Goal: Transaction & Acquisition: Purchase product/service

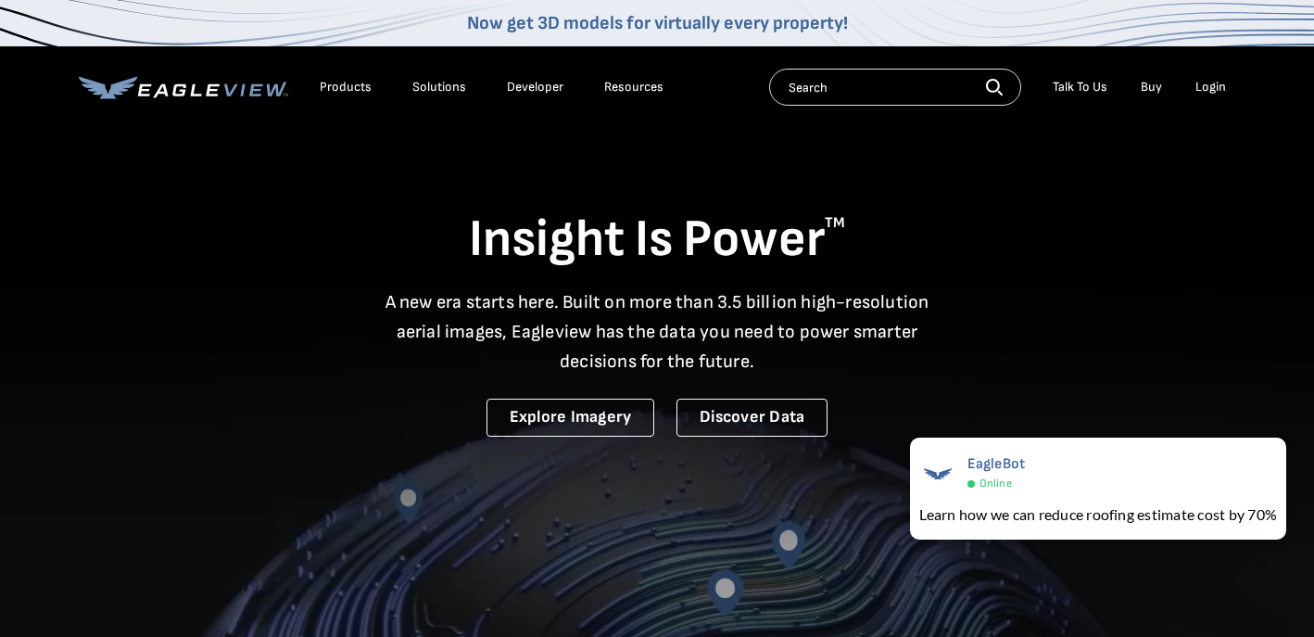
click at [1204, 87] on div "Login" at bounding box center [1211, 87] width 31 height 17
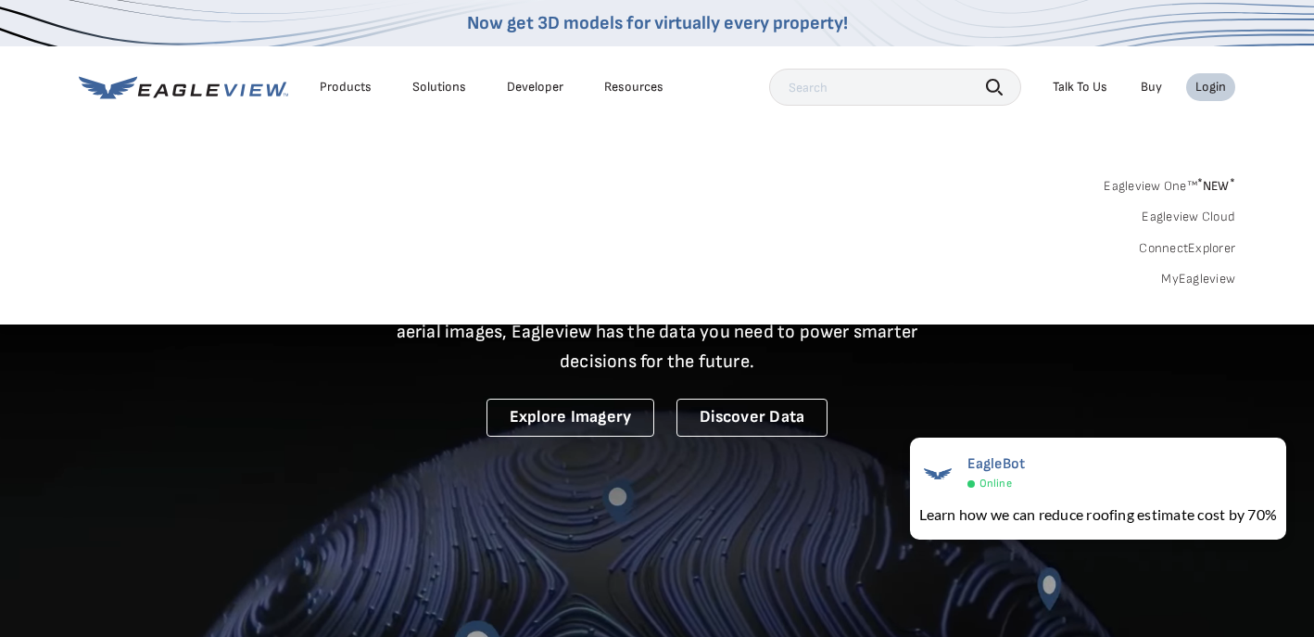
click at [1206, 83] on div "Login" at bounding box center [1211, 87] width 31 height 17
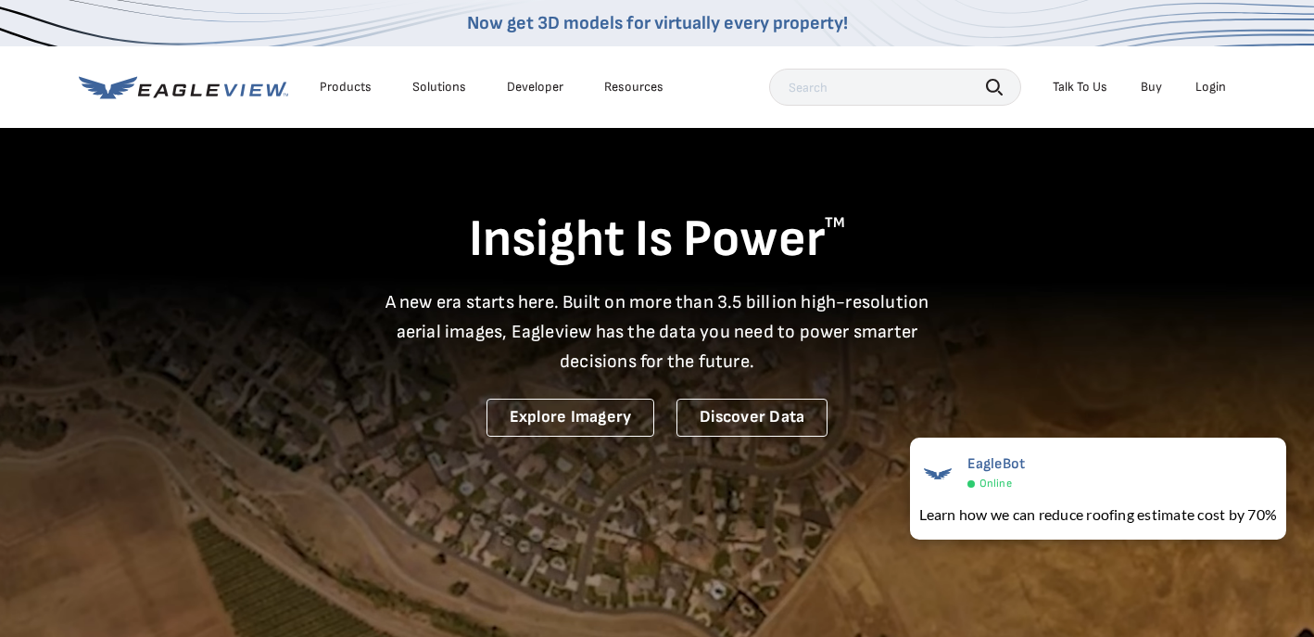
click at [1209, 92] on div "Login" at bounding box center [1211, 87] width 31 height 17
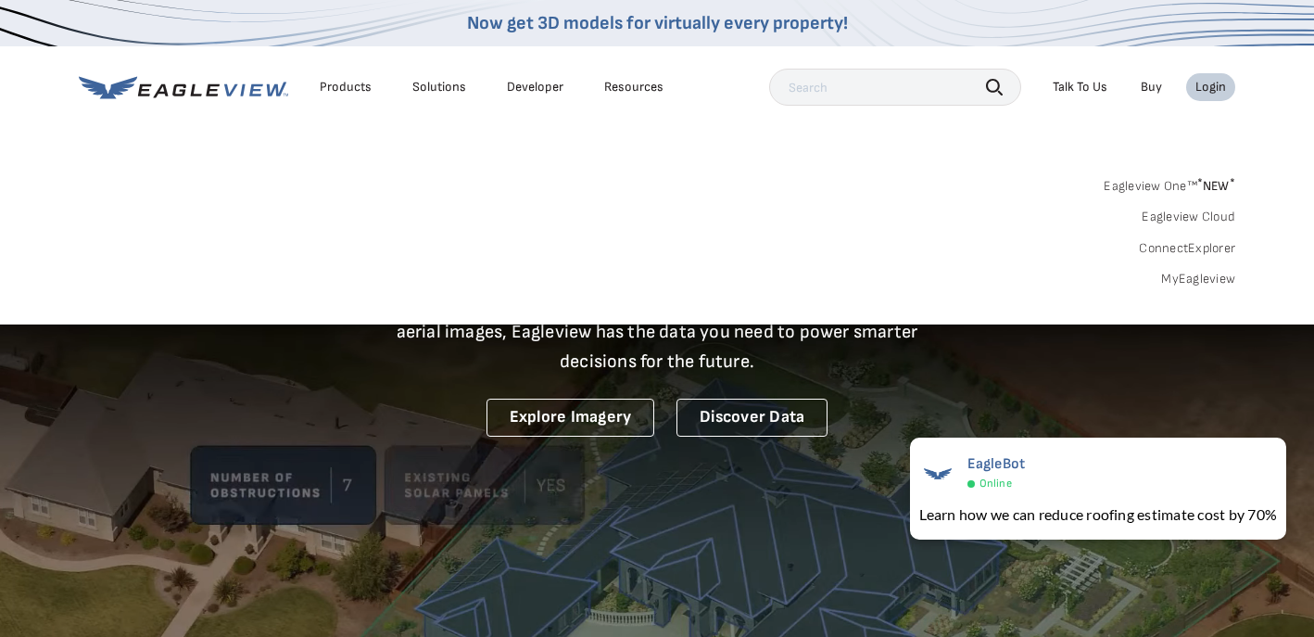
click at [1202, 86] on div "Login" at bounding box center [1211, 87] width 31 height 17
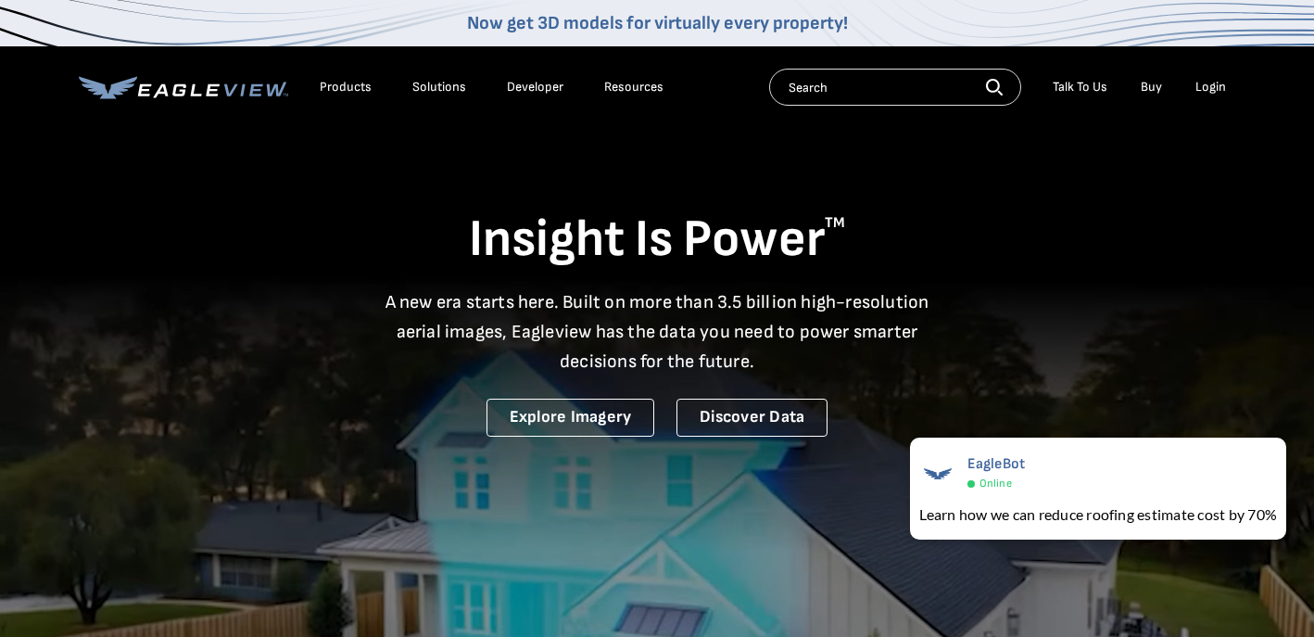
click at [1214, 87] on div "Login" at bounding box center [1211, 87] width 31 height 17
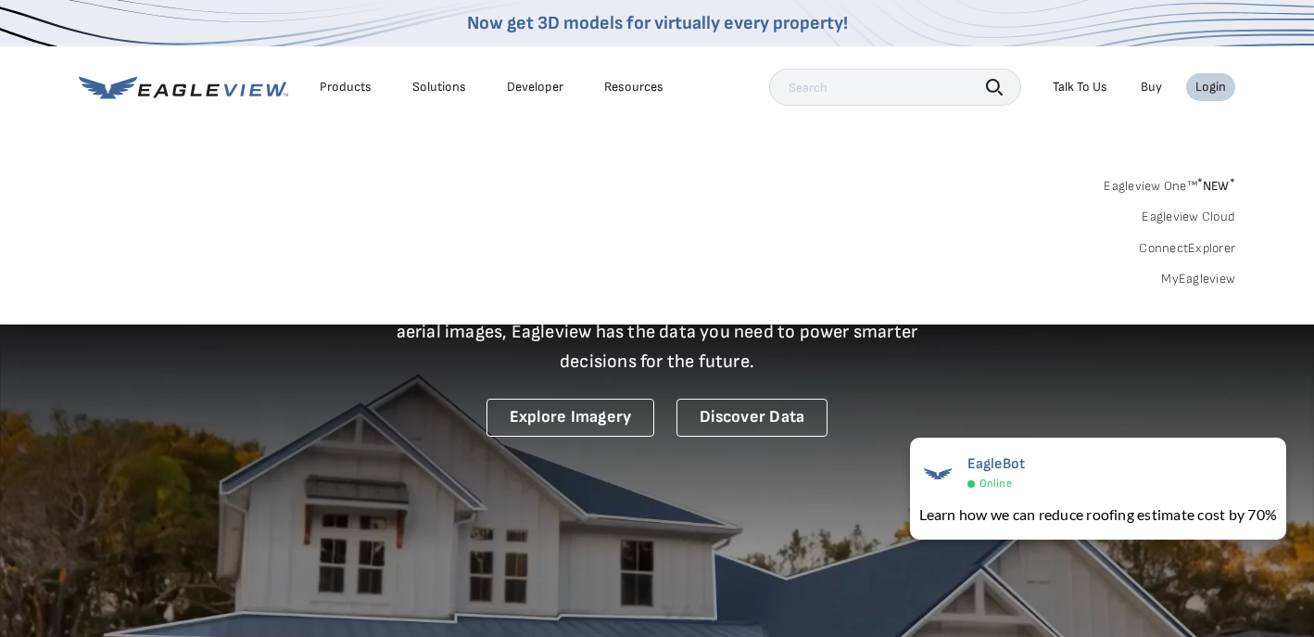
click at [1197, 281] on link "MyEagleview" at bounding box center [1199, 279] width 74 height 17
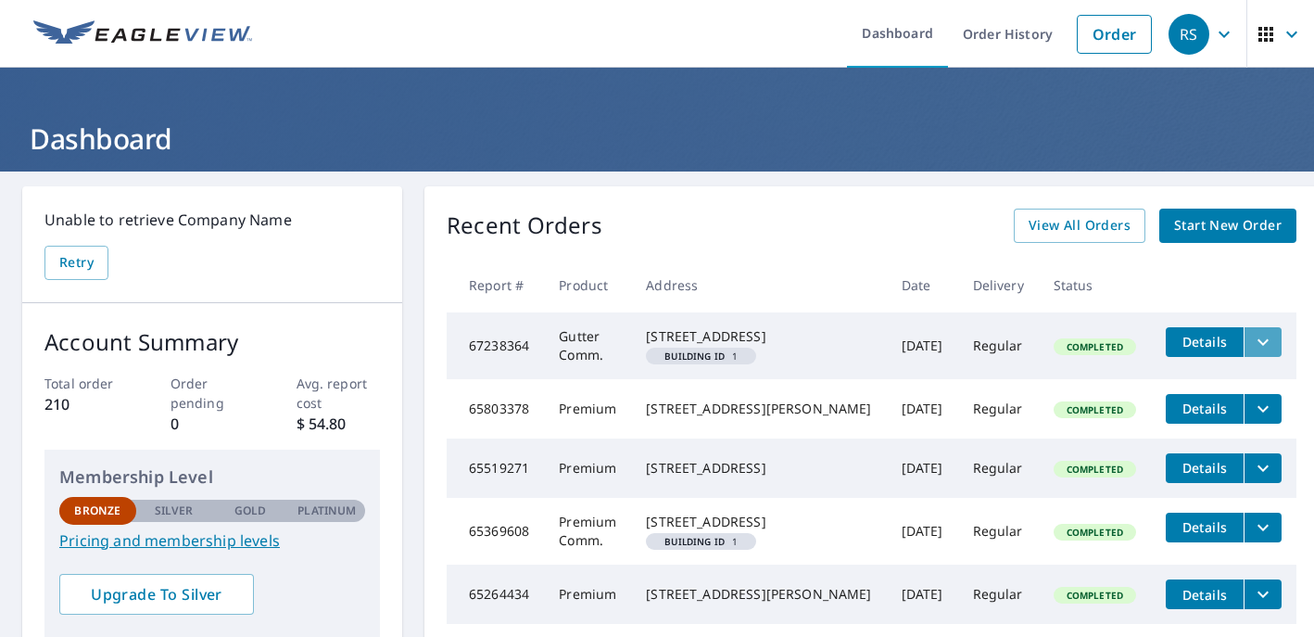
click at [1252, 337] on icon "filesDropdownBtn-67238364" at bounding box center [1263, 342] width 22 height 22
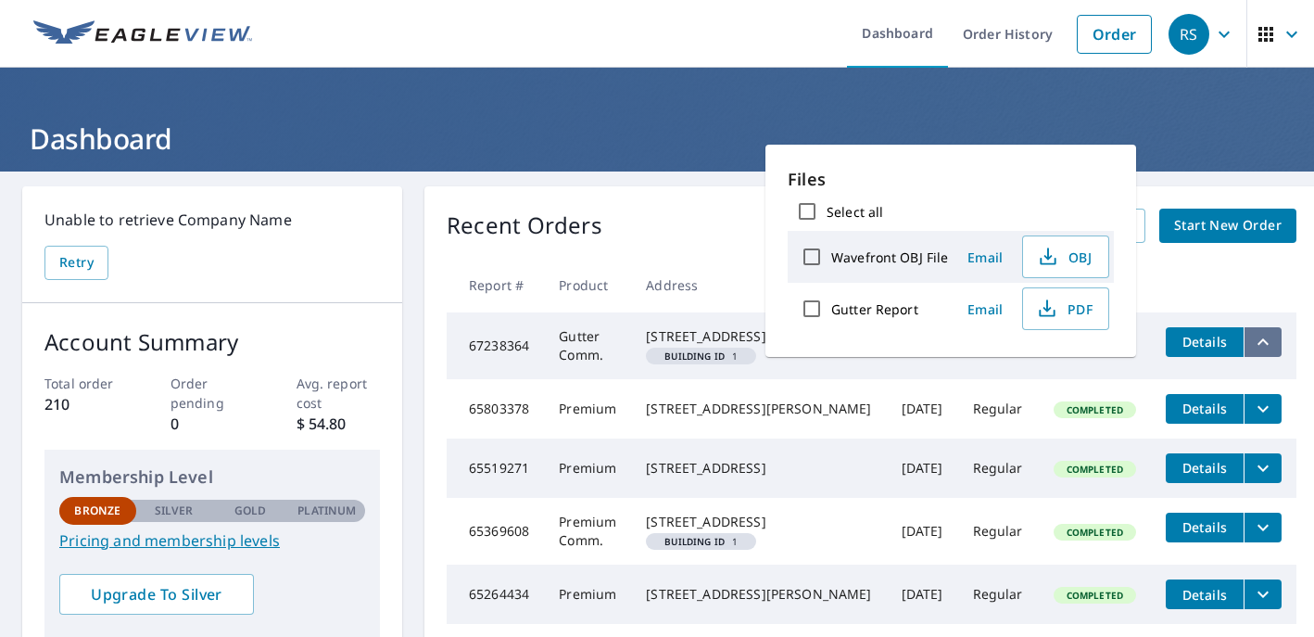
click at [1252, 337] on icon "filesDropdownBtn-67238364" at bounding box center [1263, 342] width 22 height 22
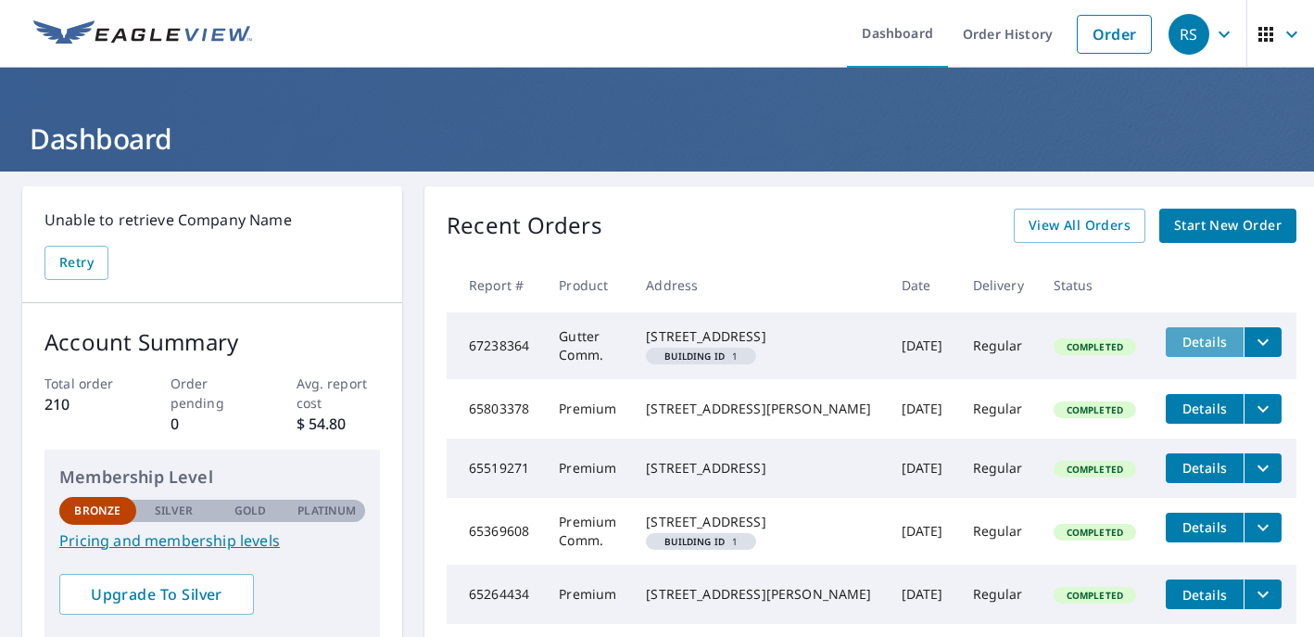
click at [1197, 349] on span "Details" at bounding box center [1205, 342] width 56 height 18
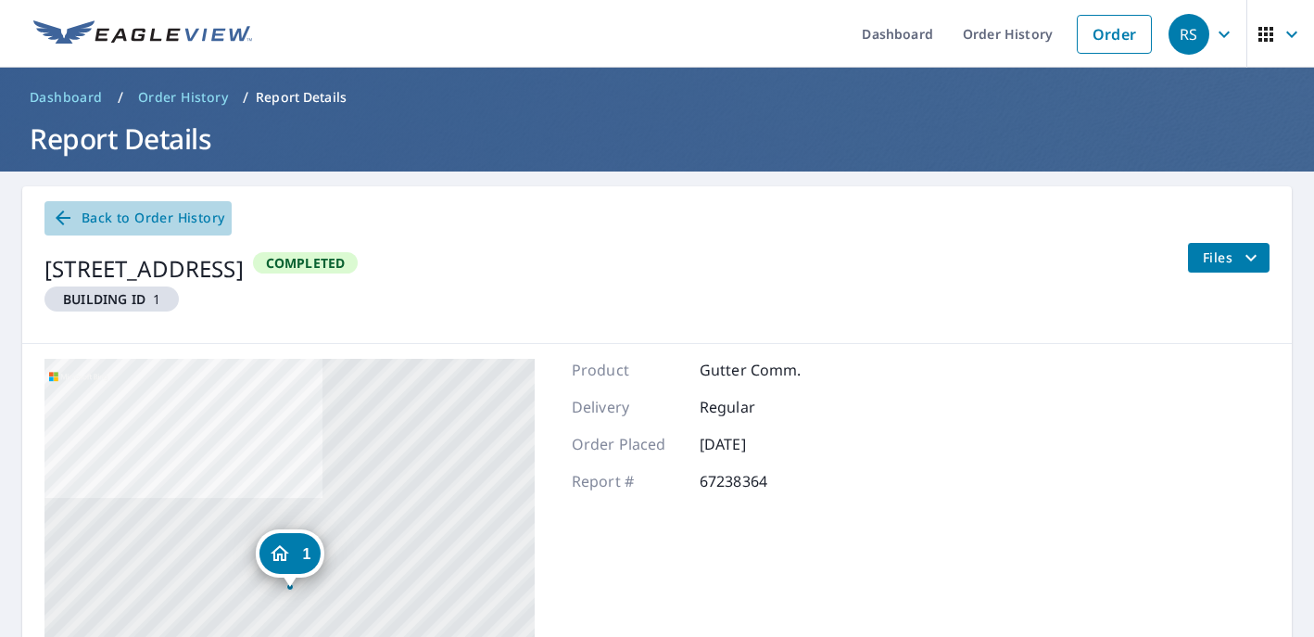
click at [99, 218] on span "Back to Order History" at bounding box center [138, 218] width 172 height 23
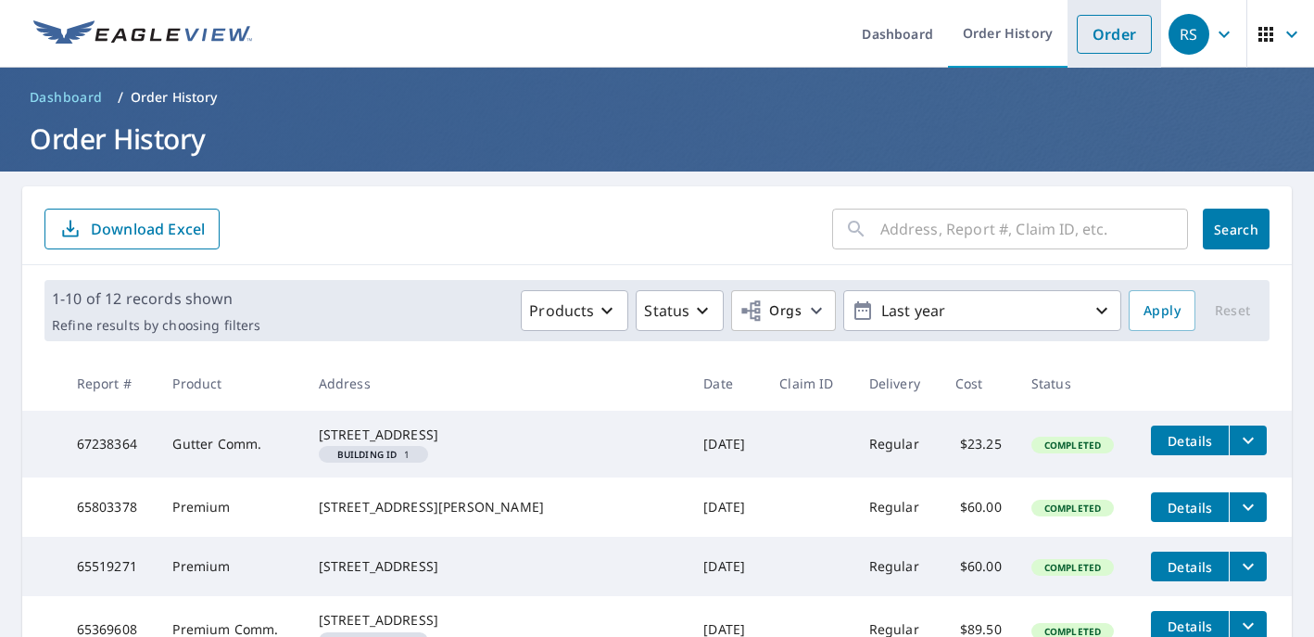
click at [1101, 28] on link "Order" at bounding box center [1114, 34] width 75 height 39
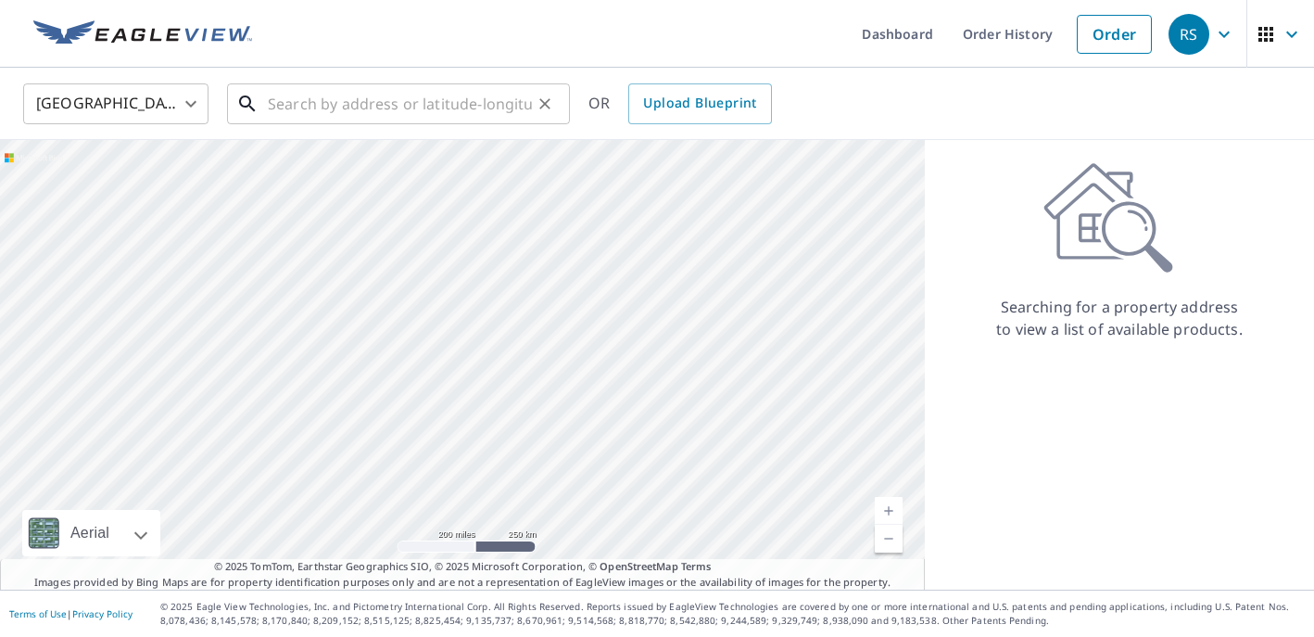
click at [314, 108] on input "text" at bounding box center [400, 104] width 264 height 52
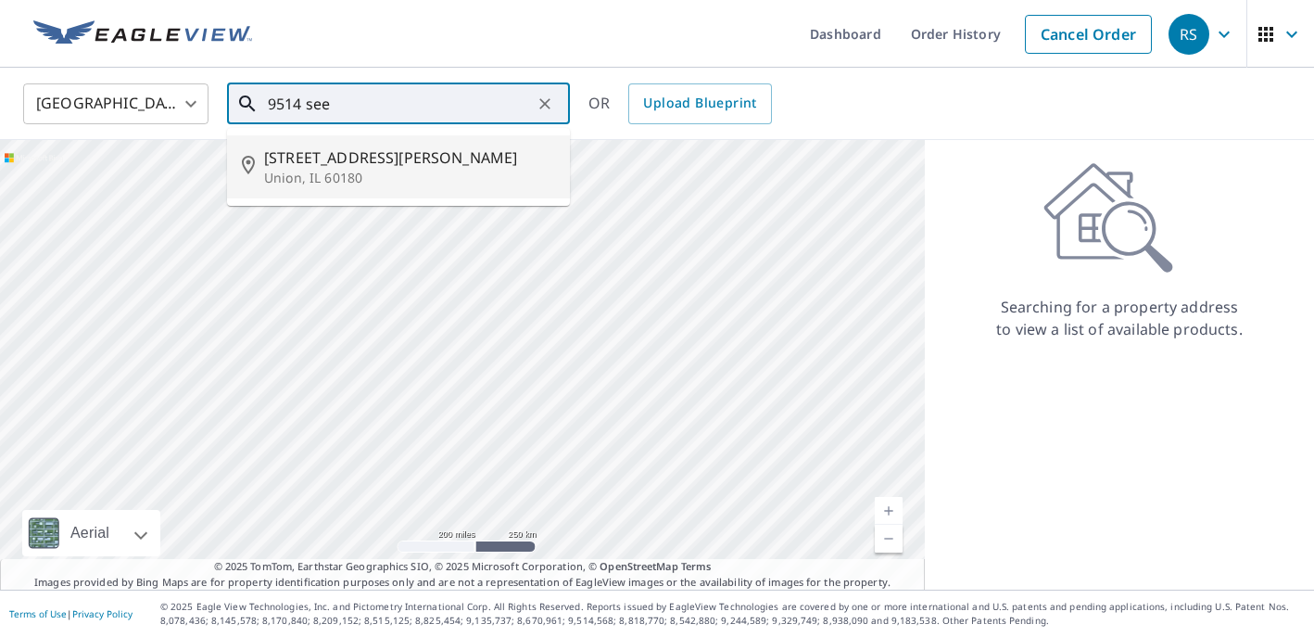
click at [319, 174] on p "Union, IL 60180" at bounding box center [409, 178] width 291 height 19
type input "[STREET_ADDRESS][PERSON_NAME]"
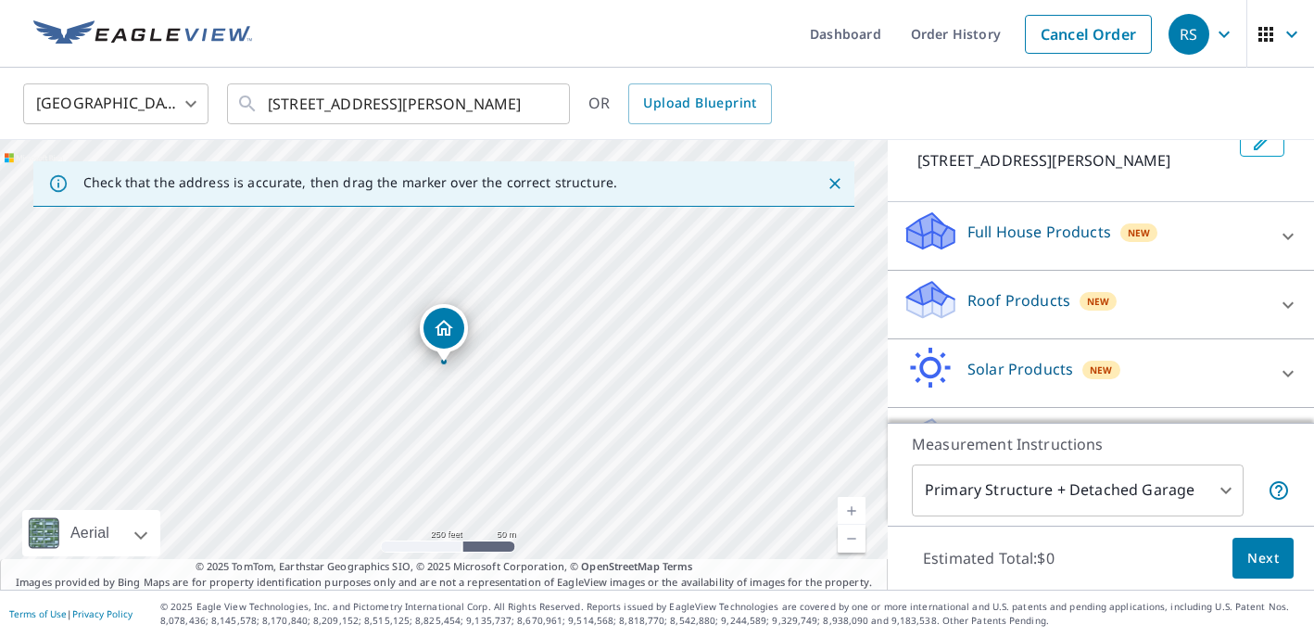
scroll to position [141, 0]
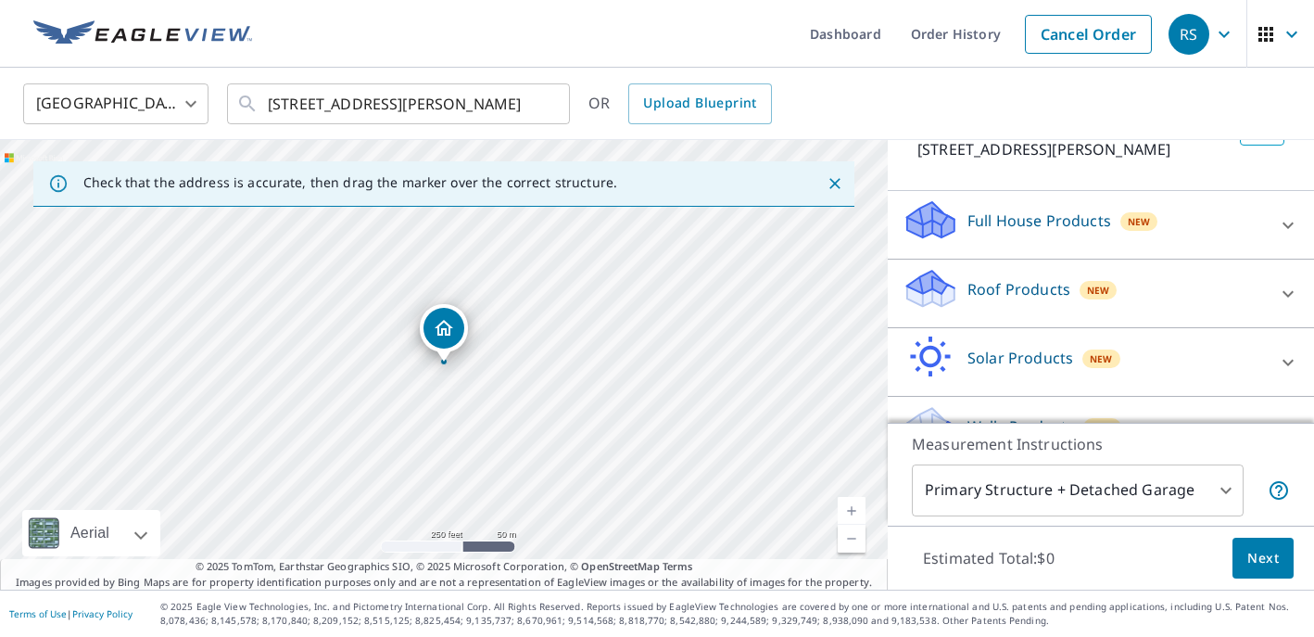
click at [992, 295] on p "Roof Products" at bounding box center [1019, 289] width 103 height 22
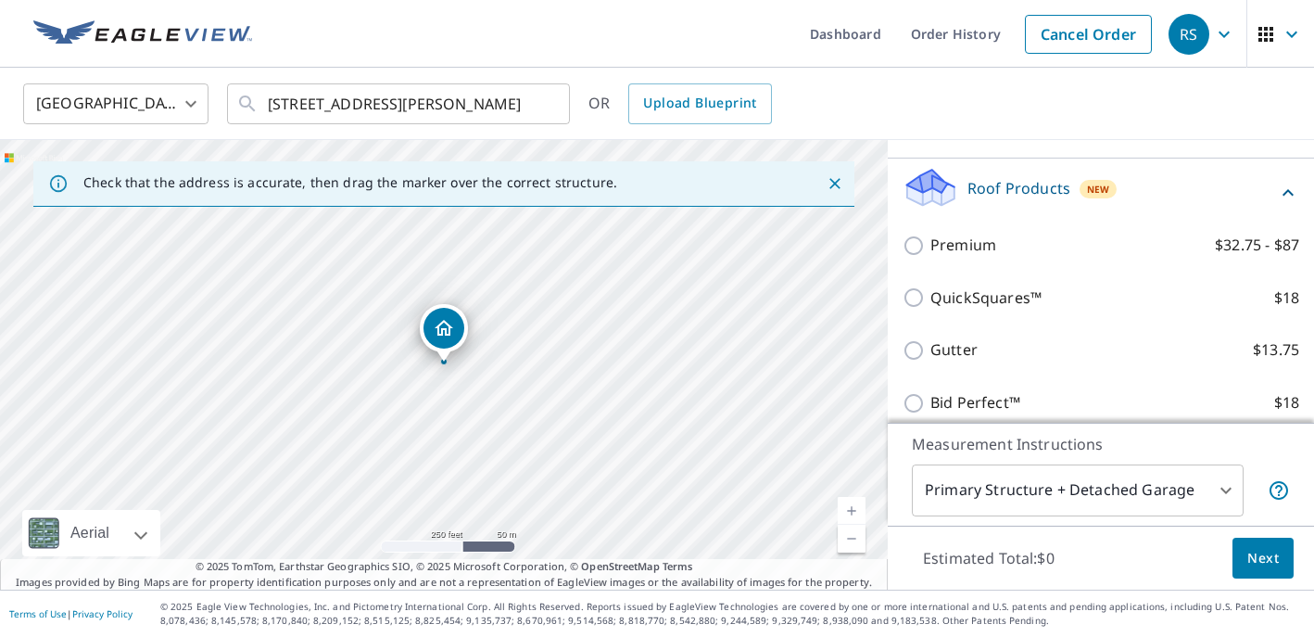
scroll to position [243, 0]
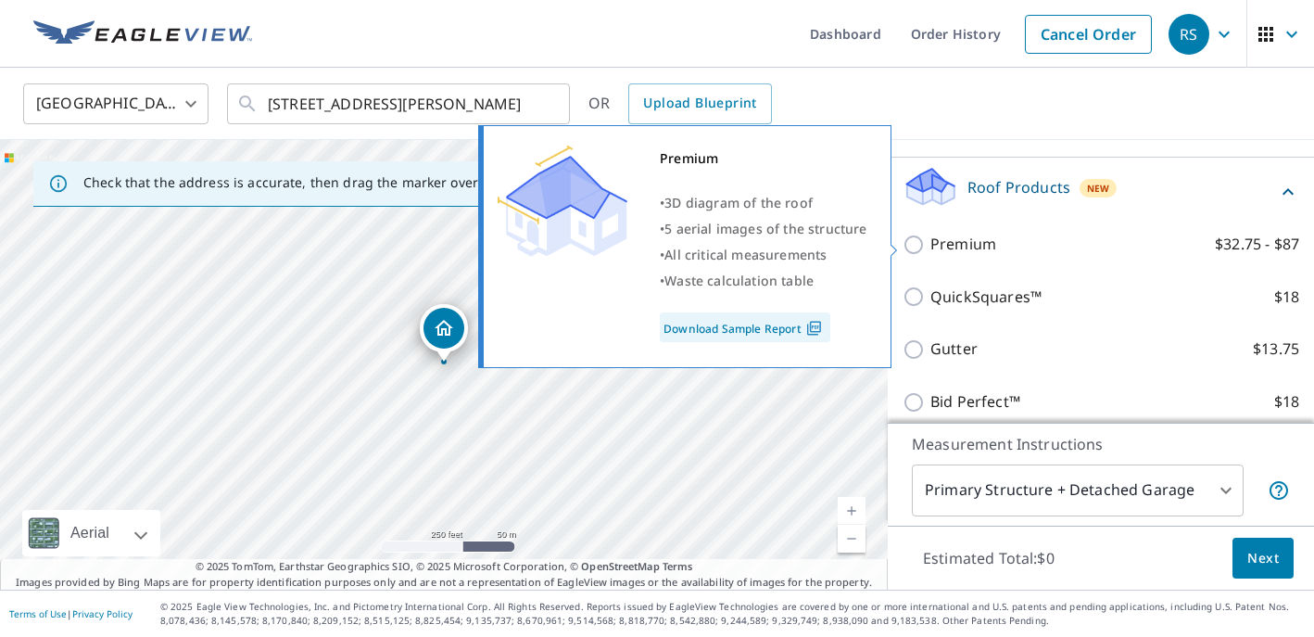
click at [970, 245] on p "Premium" at bounding box center [964, 244] width 66 height 23
click at [931, 245] on input "Premium $32.75 - $87" at bounding box center [917, 245] width 28 height 22
checkbox input "true"
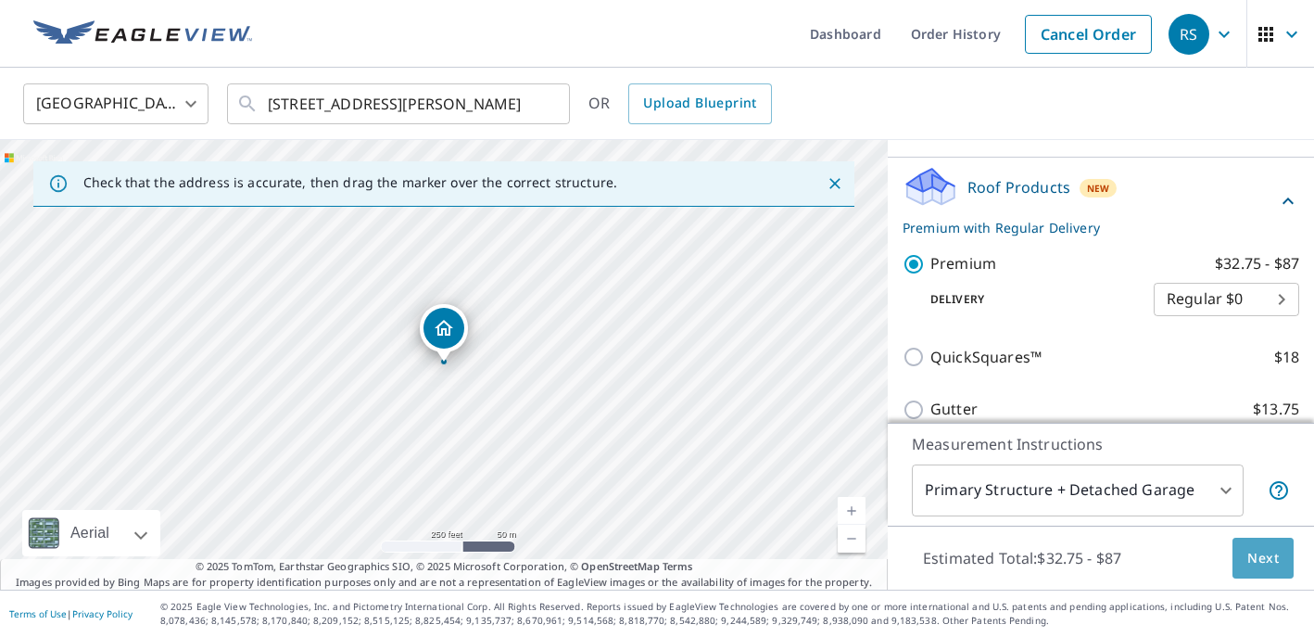
click at [1262, 570] on button "Next" at bounding box center [1263, 559] width 61 height 42
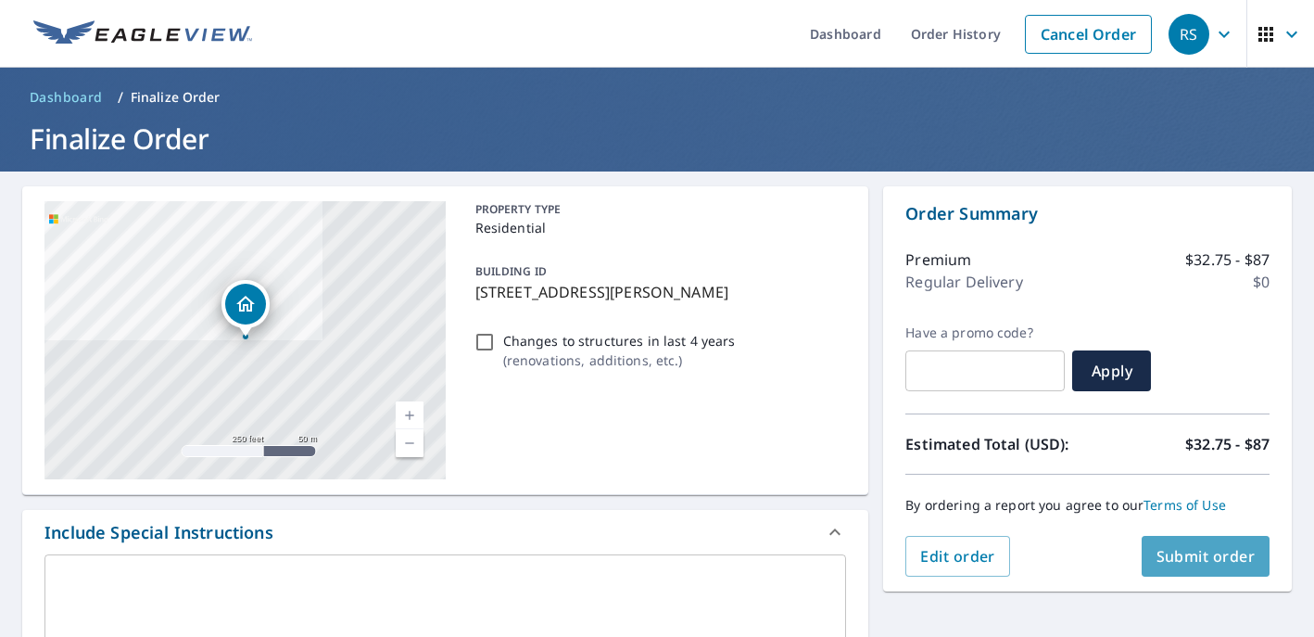
click at [1195, 572] on button "Submit order" at bounding box center [1206, 556] width 129 height 41
